Goal: Check status: Check status

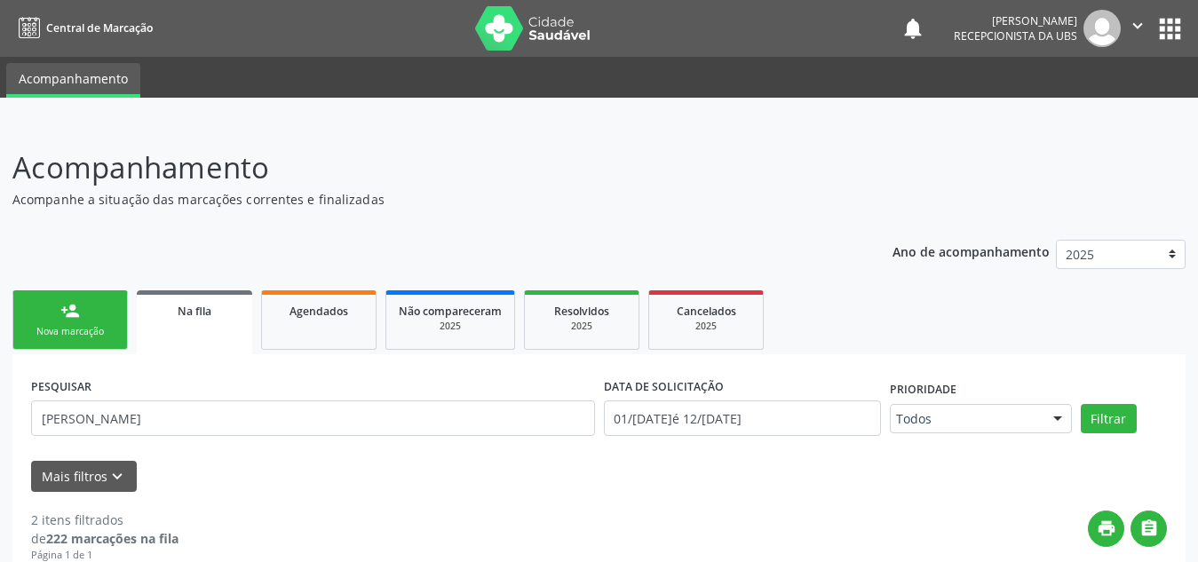
select select "7"
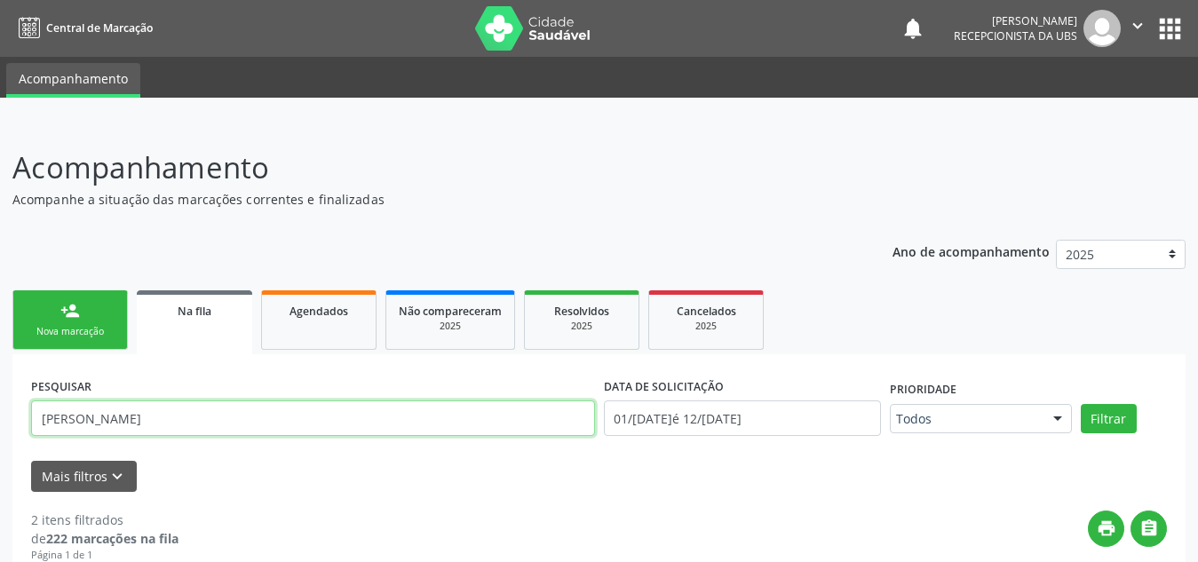
drag, startPoint x: 0, startPoint y: 0, endPoint x: 0, endPoint y: 357, distance: 357.0
click at [0, 357] on div "Acompanhamento Acompanhe a situação das marcações correntes e finalizadas Relat…" at bounding box center [599, 517] width 1198 height 789
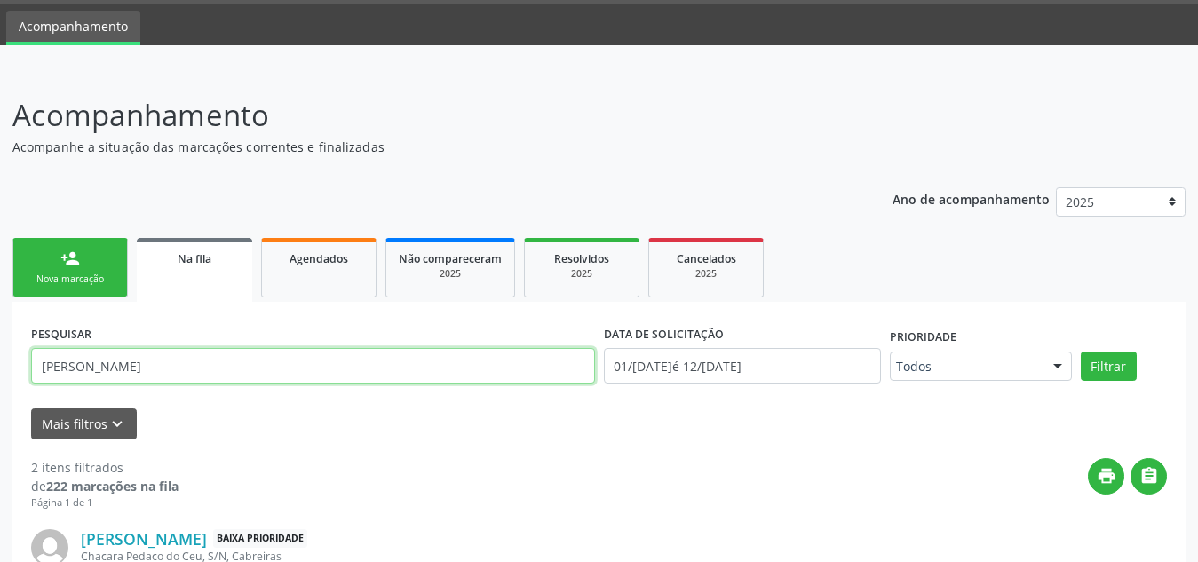
scroll to position [52, 0]
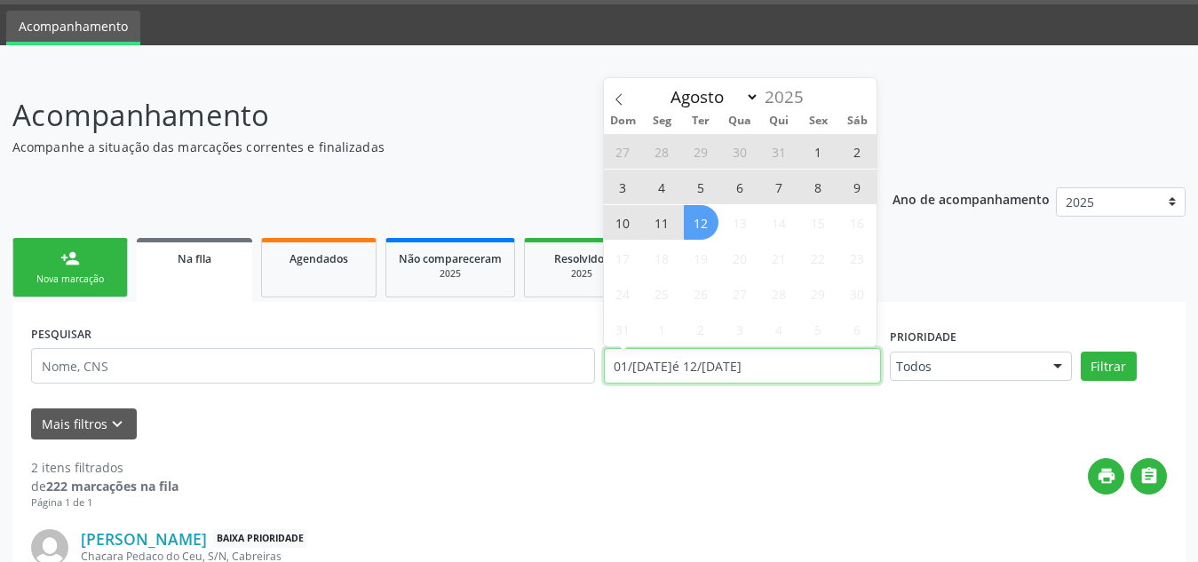
click at [769, 369] on input "01/[DATE]é 12/[DATE]" at bounding box center [742, 366] width 277 height 36
click at [620, 100] on icon at bounding box center [619, 99] width 12 height 12
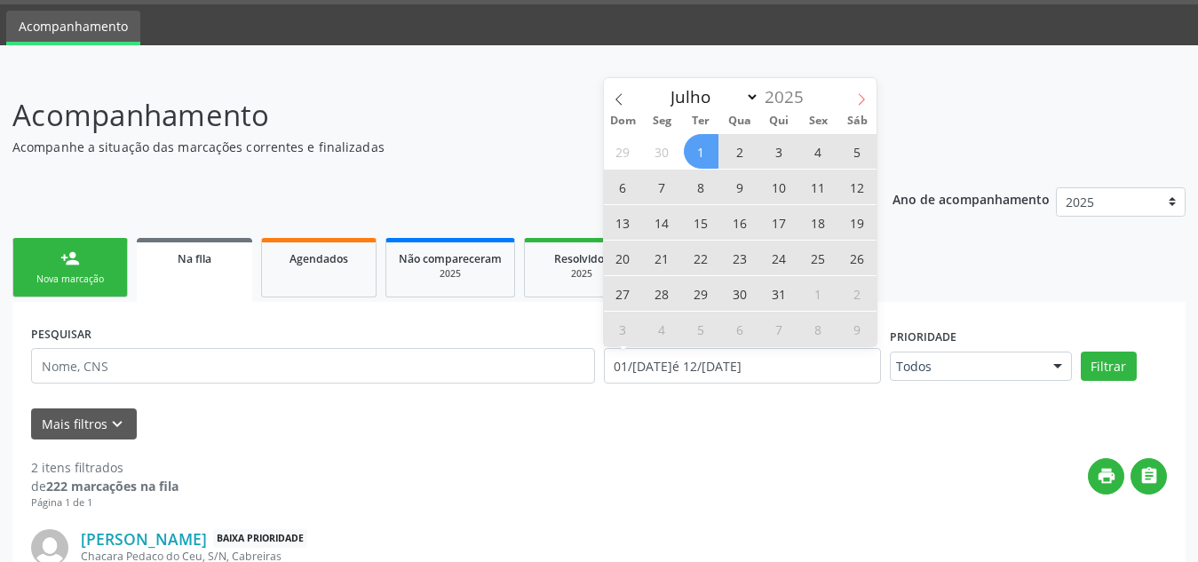
click at [859, 103] on icon at bounding box center [861, 99] width 12 height 12
select select "7"
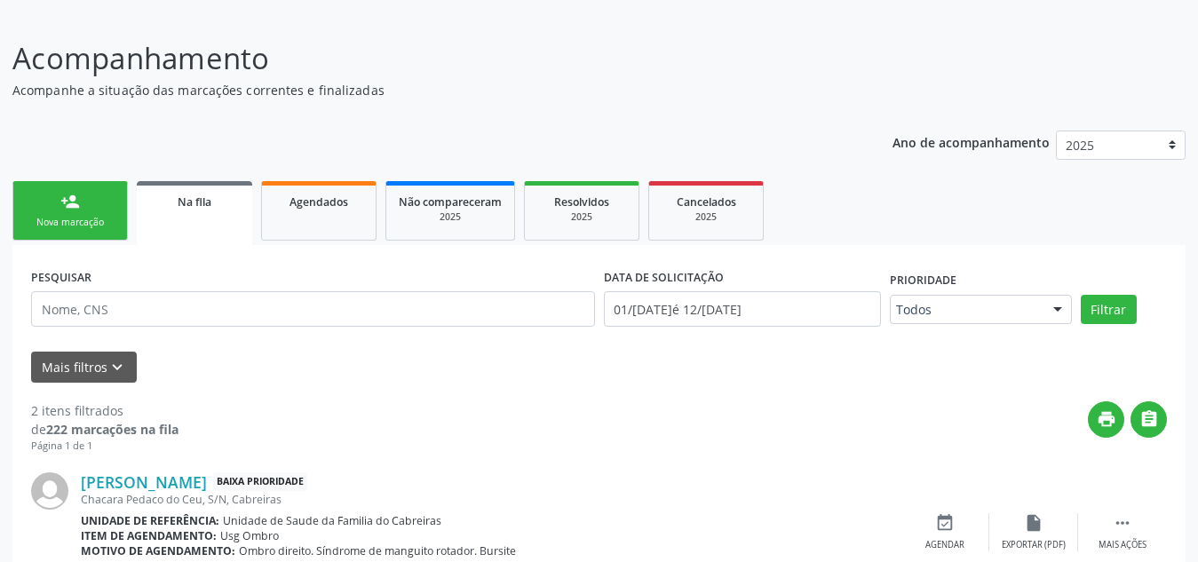
scroll to position [91, 0]
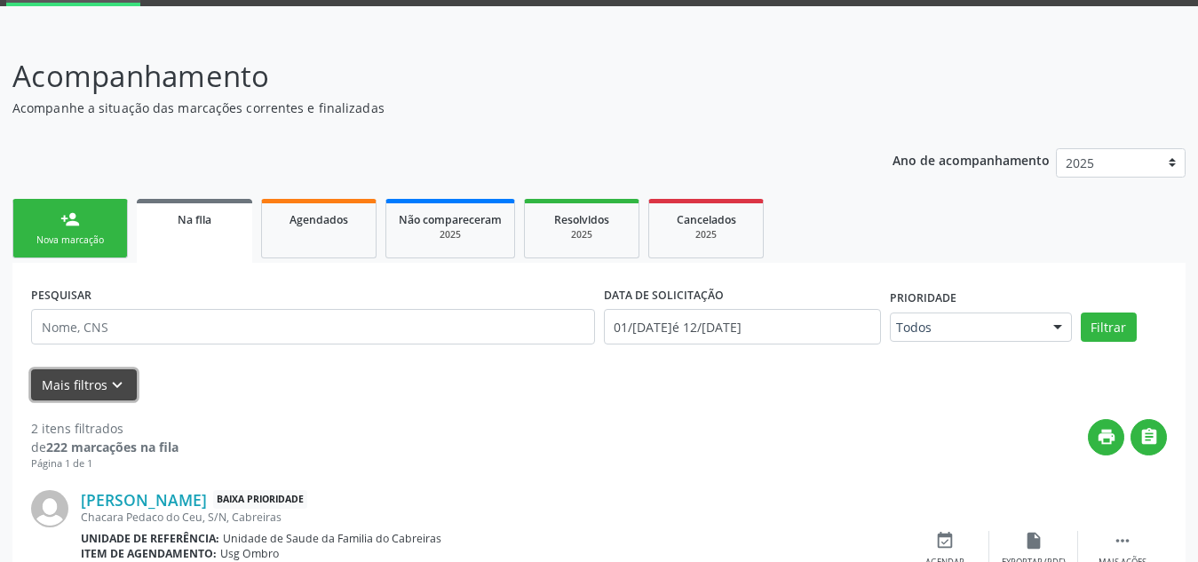
click at [110, 389] on icon "keyboard_arrow_down" at bounding box center [117, 386] width 20 height 20
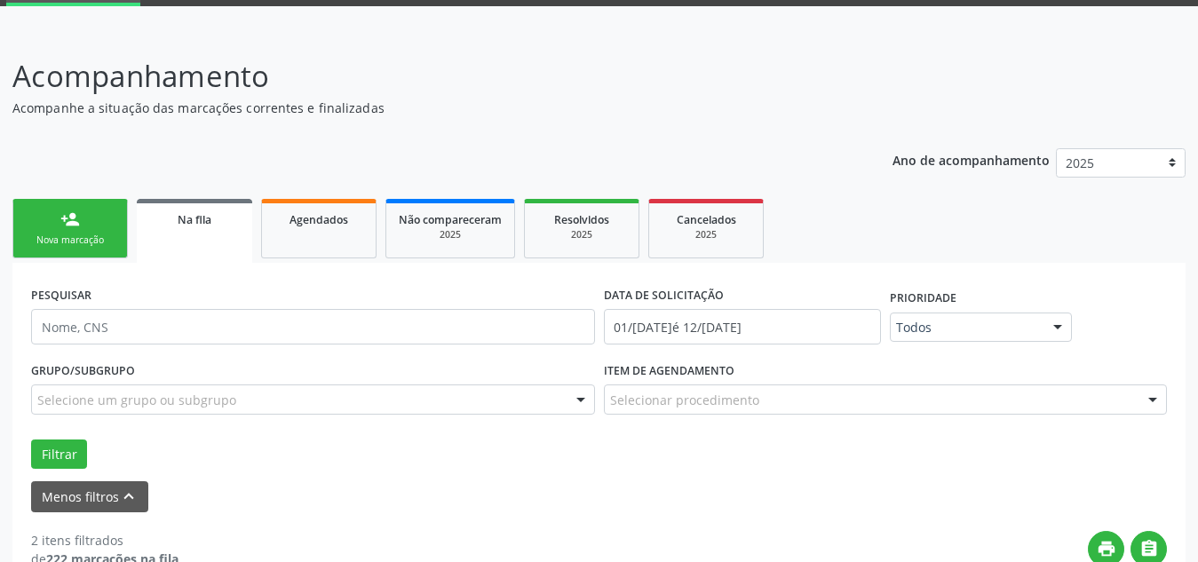
click at [773, 402] on div "Selecionar procedimento" at bounding box center [886, 400] width 564 height 30
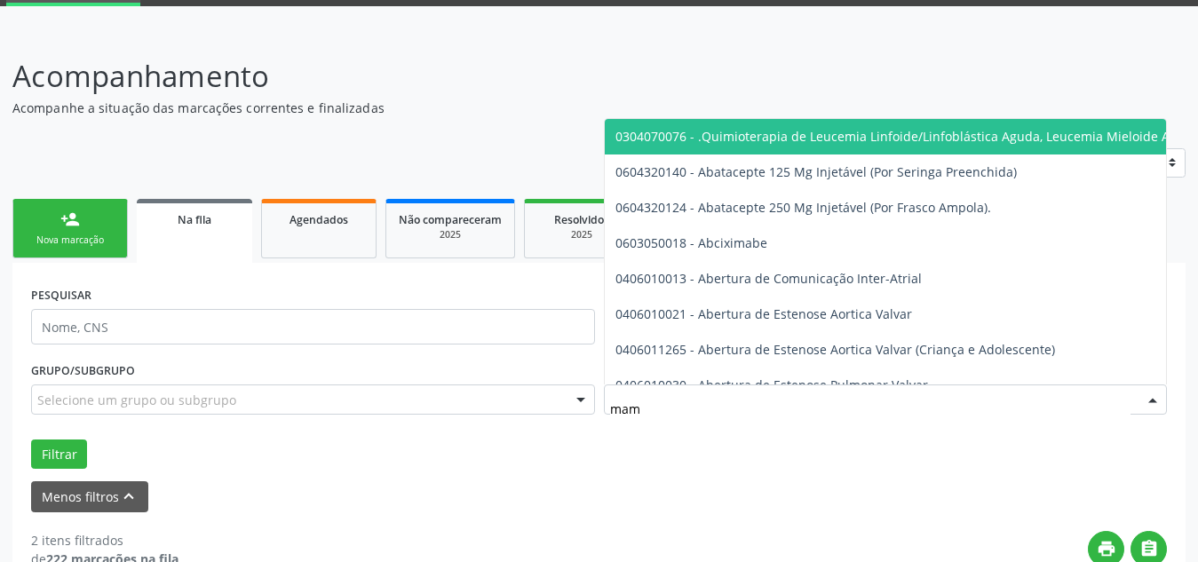
type input "mama"
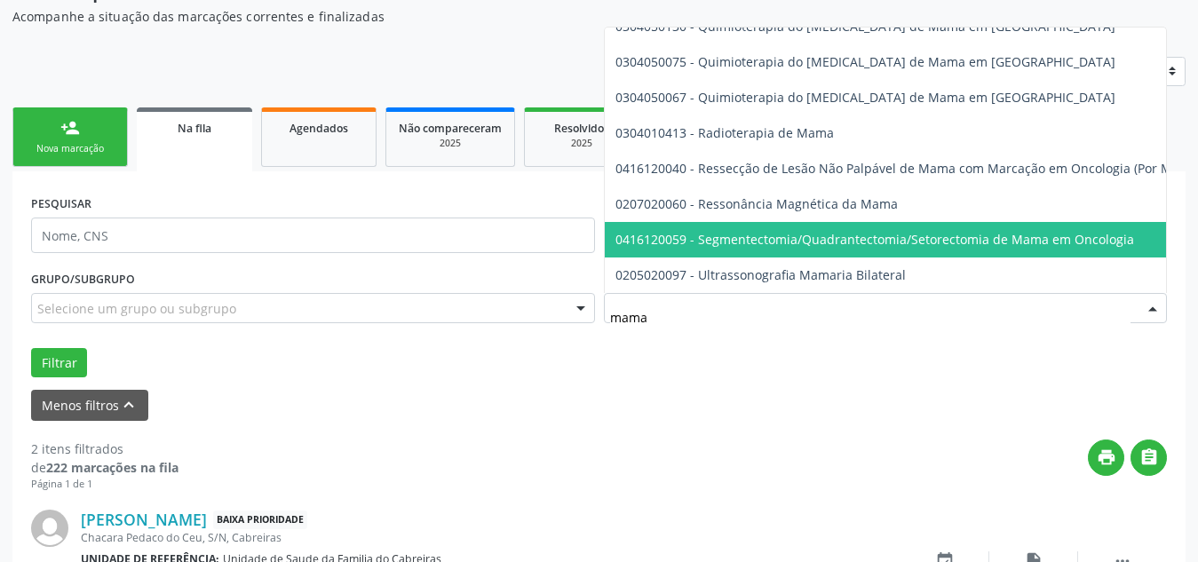
scroll to position [180, 0]
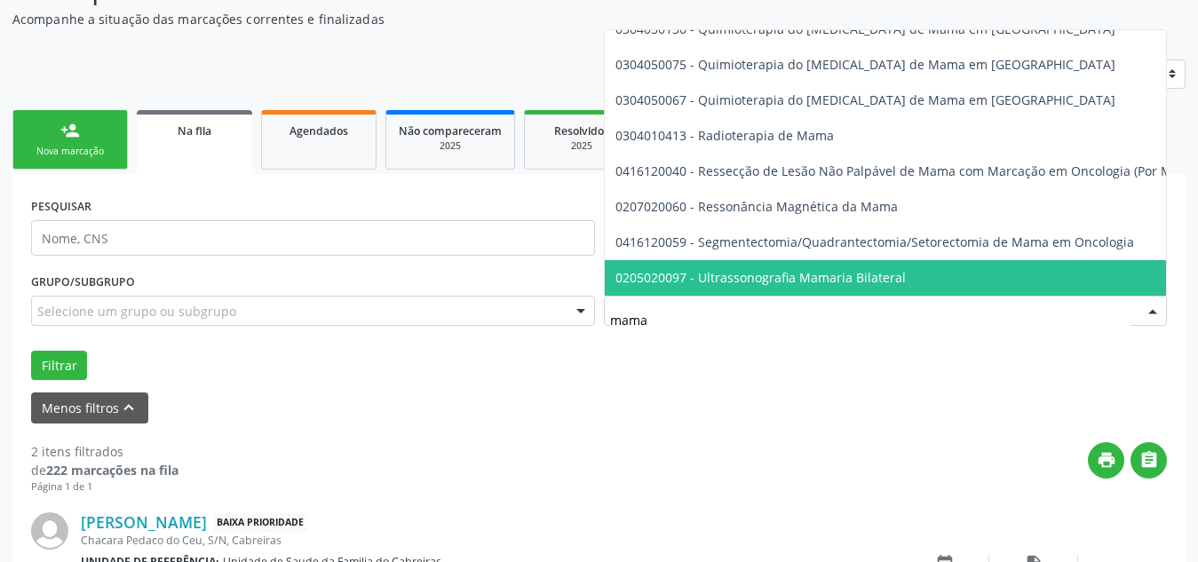
click at [865, 269] on span "0205020097 - Ultrassonografia Mamaria Bilateral" at bounding box center [760, 277] width 290 height 17
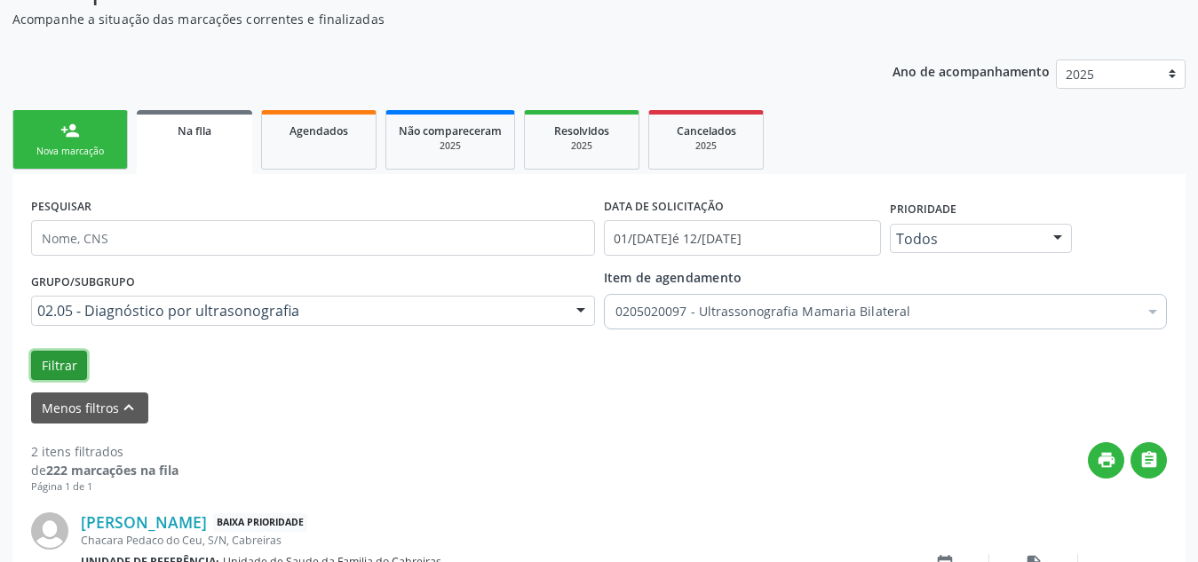
click at [52, 361] on button "Filtrar" at bounding box center [59, 366] width 56 height 30
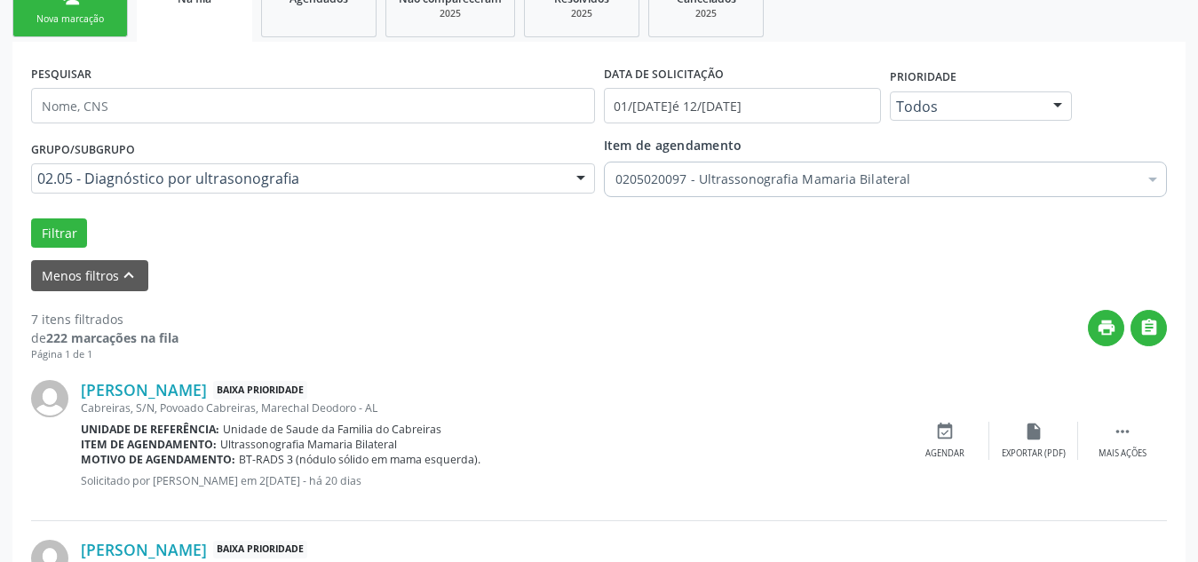
scroll to position [313, 0]
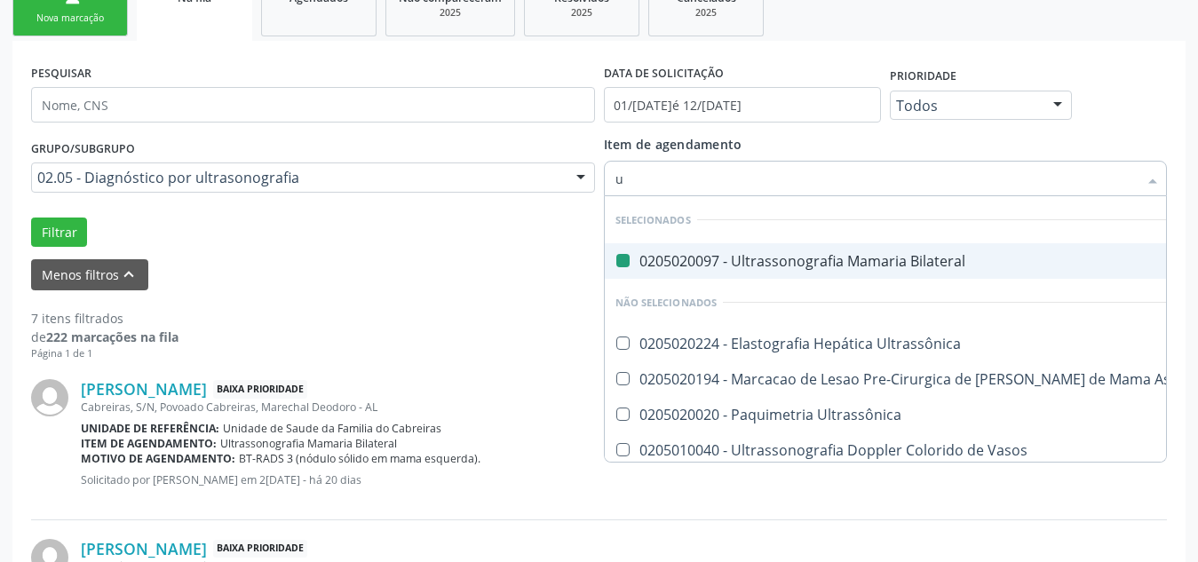
type input "us"
checkbox Bilateral "false"
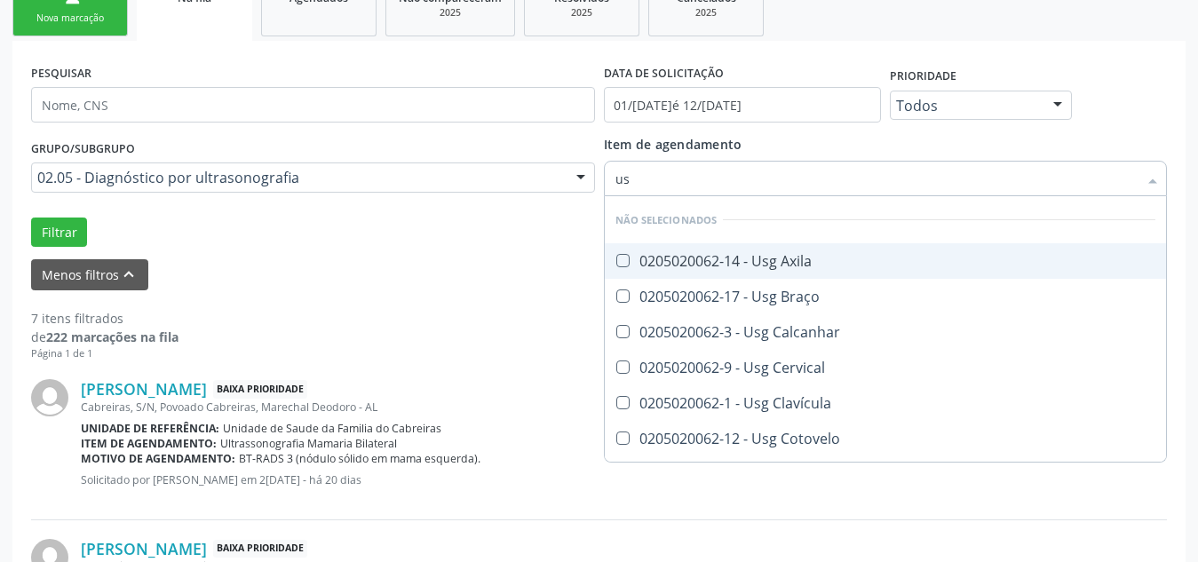
type input "usg"
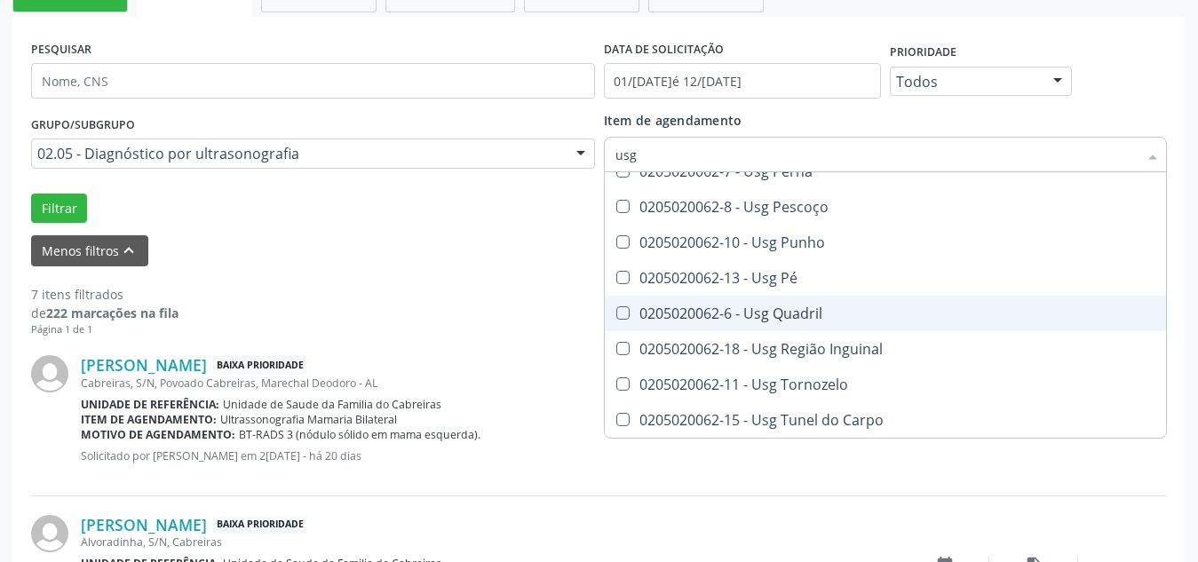
scroll to position [344, 0]
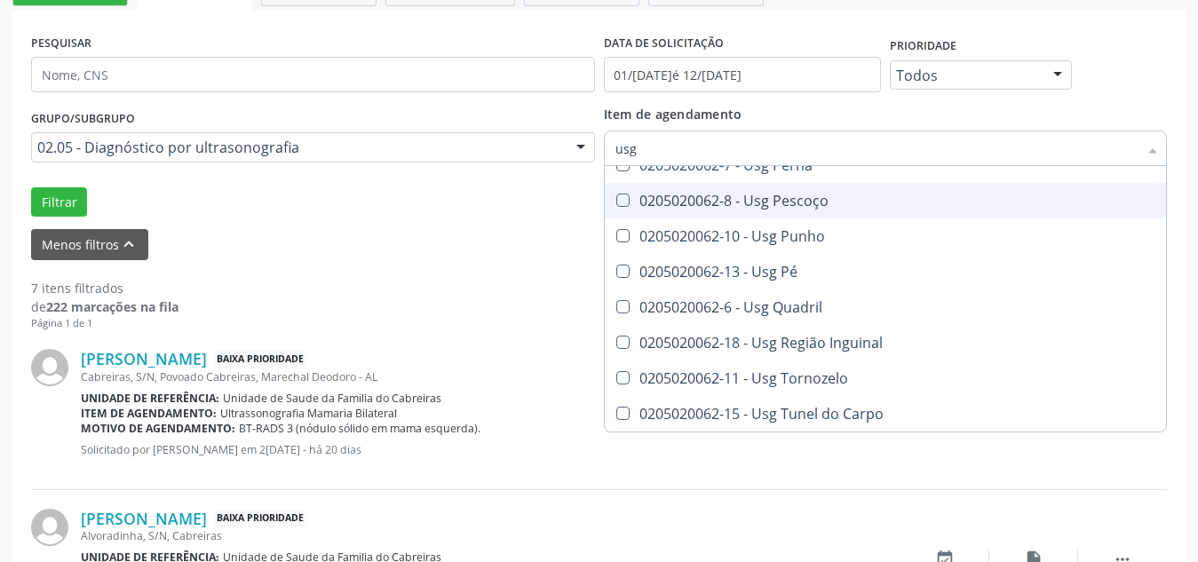
checkbox Axila "true"
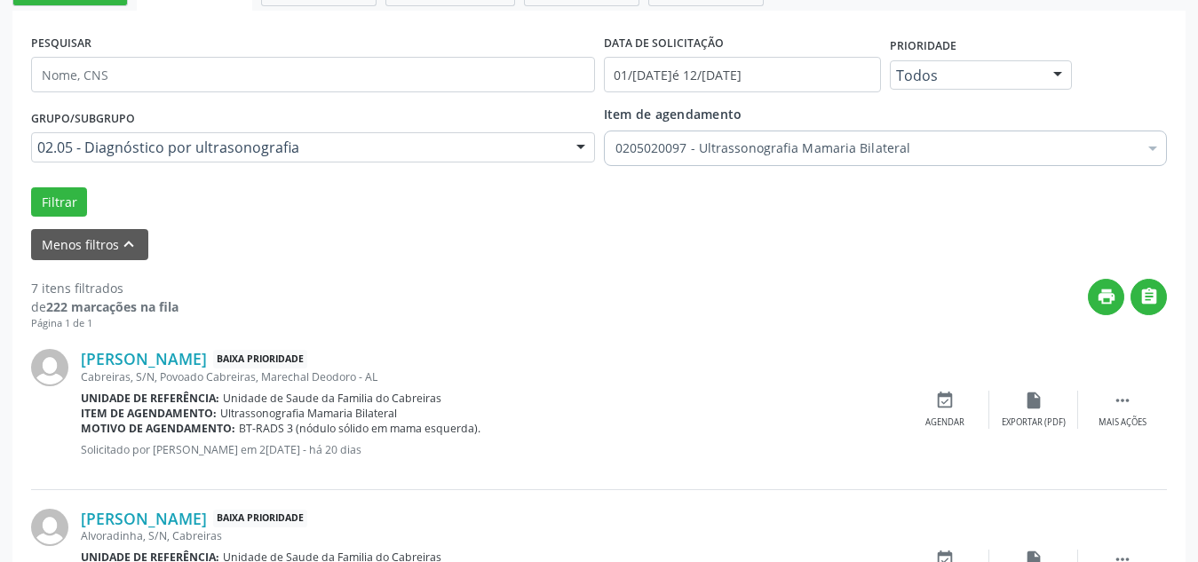
scroll to position [0, 0]
click at [549, 236] on div "Menos filtros keyboard_arrow_up" at bounding box center [599, 244] width 1145 height 31
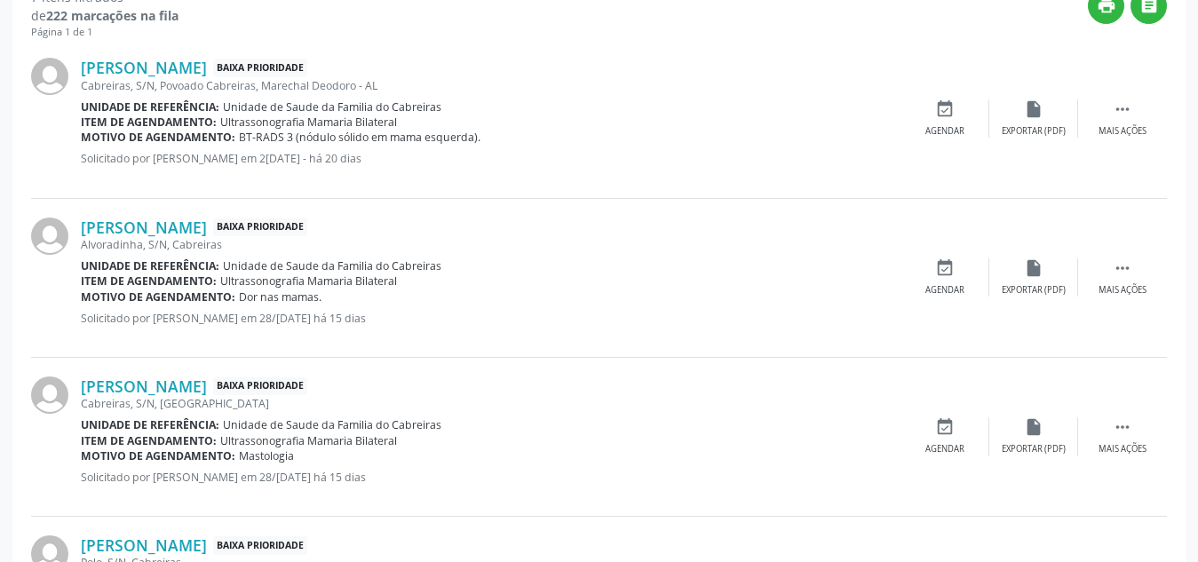
scroll to position [284, 0]
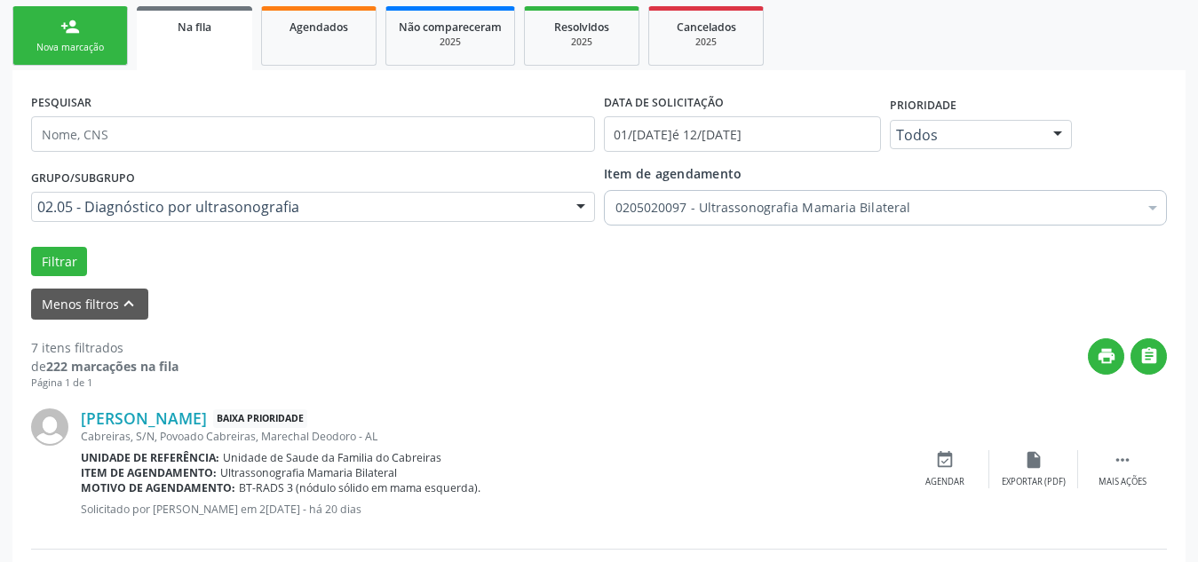
click at [572, 202] on div at bounding box center [580, 208] width 27 height 30
click at [821, 186] on div "Item de agendamento 0205020097 - Ultrassonografia Mamaria Bilateral Desfazer se…" at bounding box center [886, 192] width 564 height 56
click at [91, 306] on button "Menos filtros keyboard_arrow_up" at bounding box center [89, 304] width 117 height 31
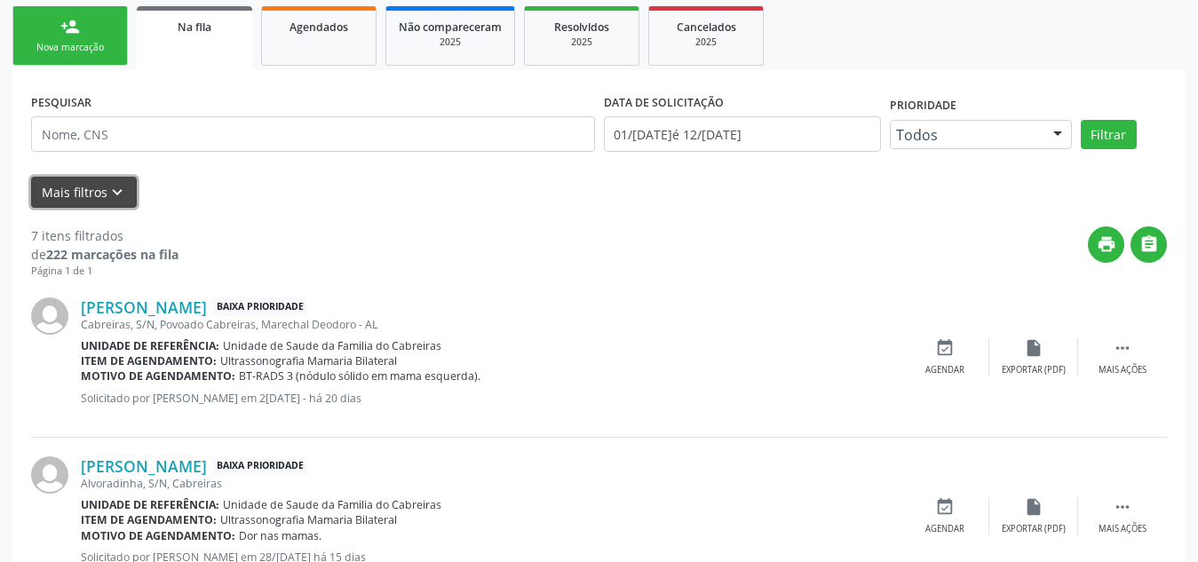
click at [84, 195] on button "Mais filtros keyboard_arrow_down" at bounding box center [84, 192] width 106 height 31
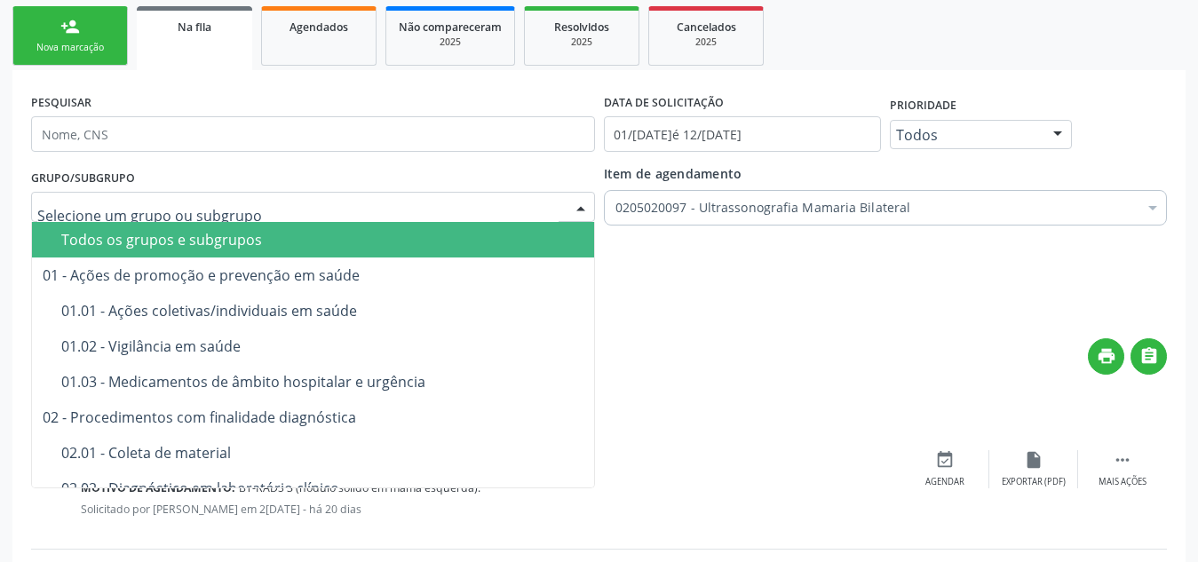
click at [429, 247] on span "Todos os grupos e subgrupos" at bounding box center [352, 240] width 640 height 36
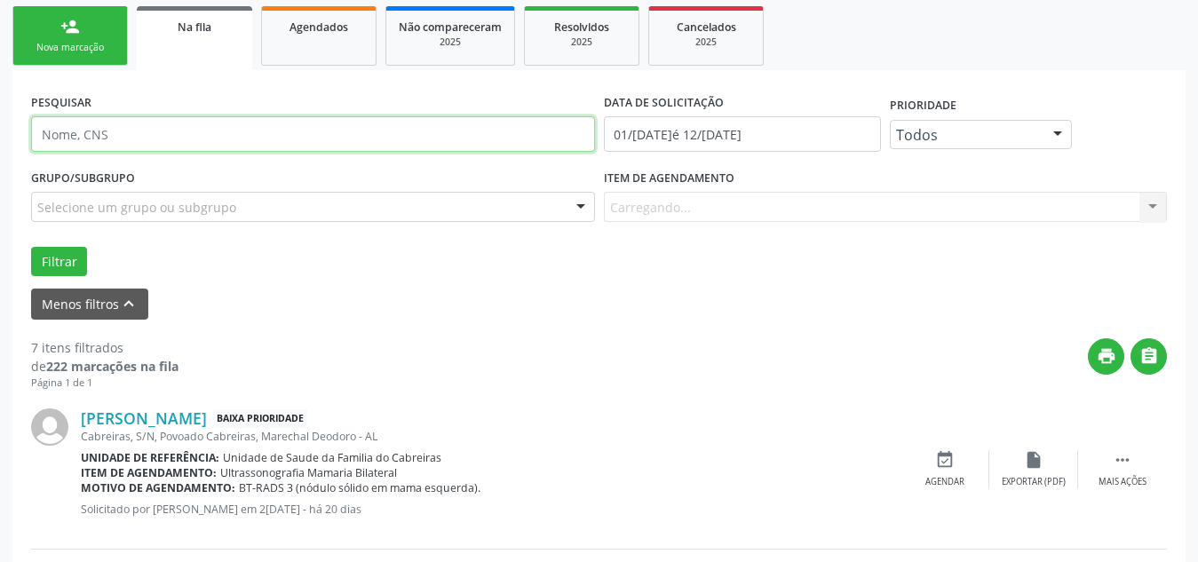
click at [416, 137] on input "text" at bounding box center [313, 134] width 564 height 36
type input "sandy"
click at [31, 247] on button "Filtrar" at bounding box center [59, 262] width 56 height 30
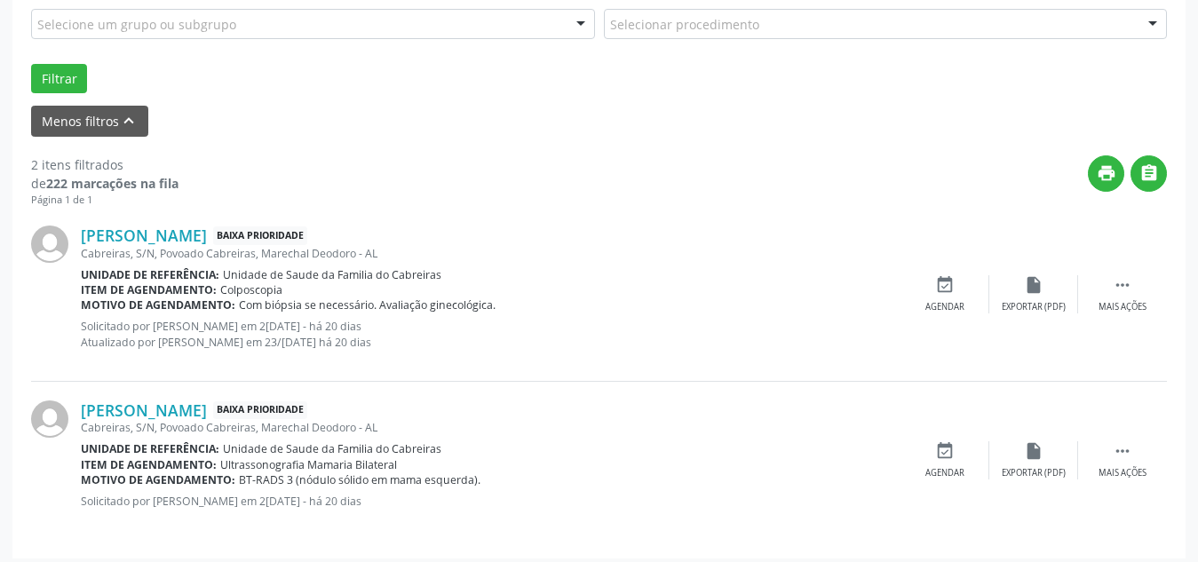
scroll to position [476, 0]
